Goal: Information Seeking & Learning: Learn about a topic

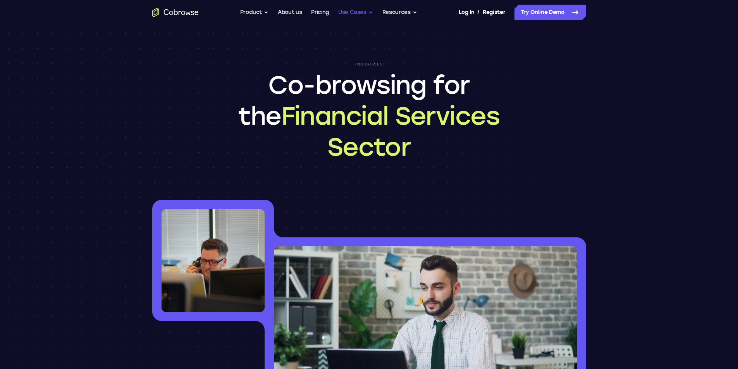
click at [349, 14] on button "Use Cases" at bounding box center [355, 12] width 35 height 15
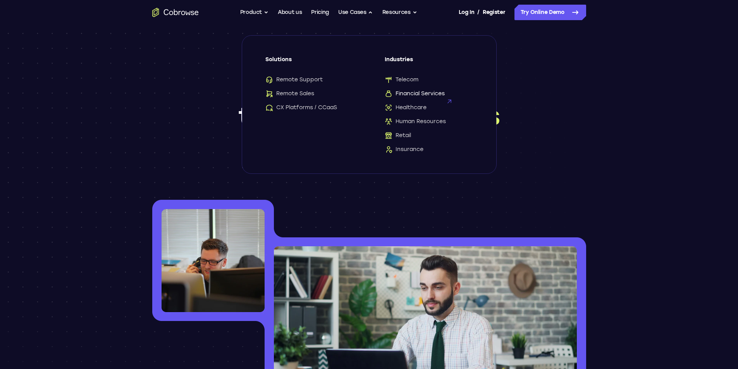
click at [404, 94] on span "Financial Services" at bounding box center [415, 94] width 60 height 8
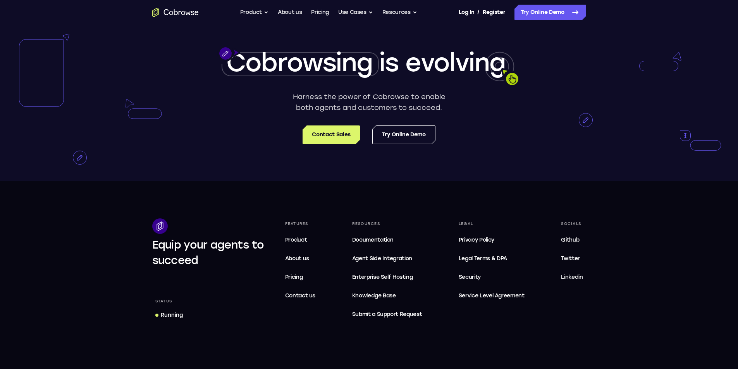
scroll to position [2393, 0]
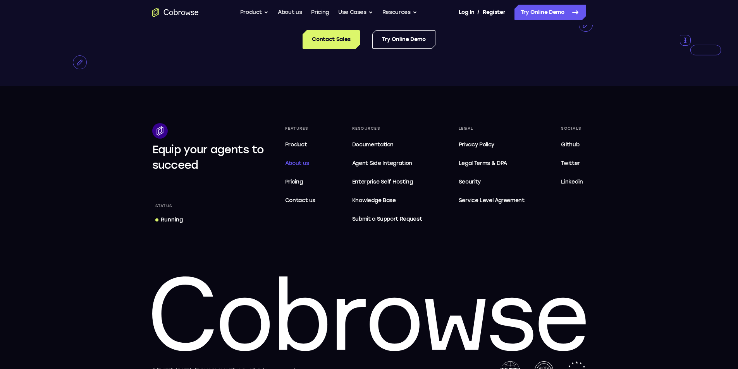
click at [294, 160] on span "About us" at bounding box center [297, 163] width 24 height 7
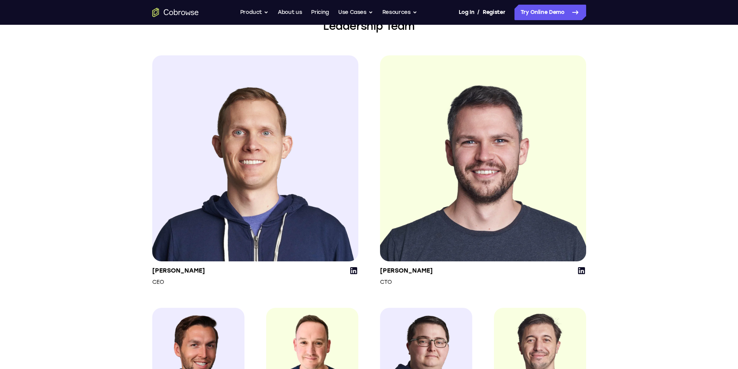
scroll to position [891, 0]
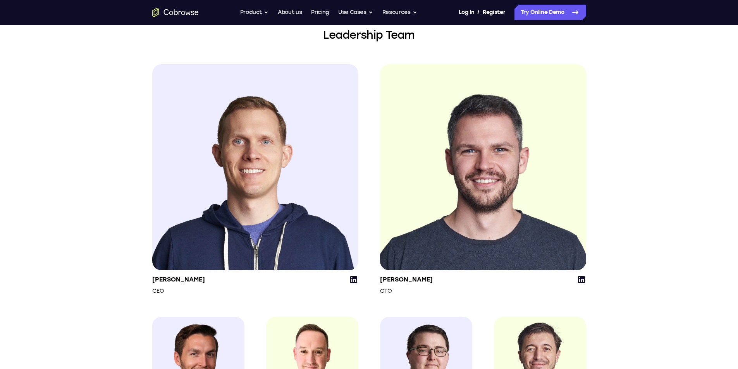
click at [353, 283] on icon at bounding box center [353, 279] width 7 height 7
click at [580, 283] on icon at bounding box center [581, 279] width 7 height 7
